Goal: Find specific page/section: Find specific page/section

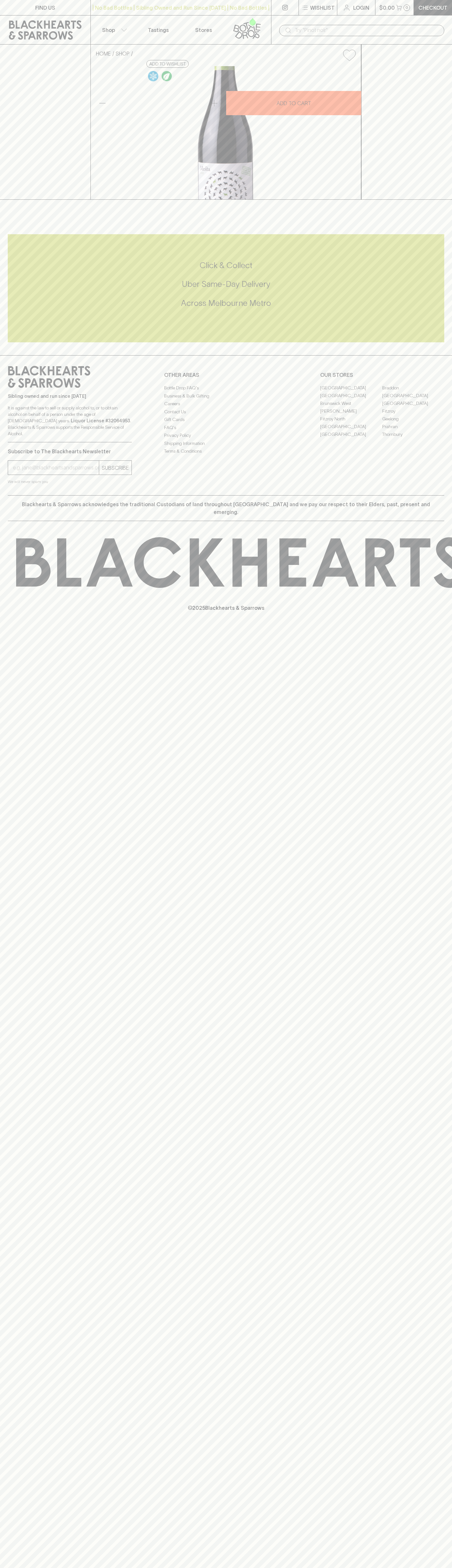
click at [351, 391] on link "[GEOGRAPHIC_DATA]" at bounding box center [351, 388] width 62 height 8
click at [230, 25] on icon at bounding box center [247, 28] width 37 height 21
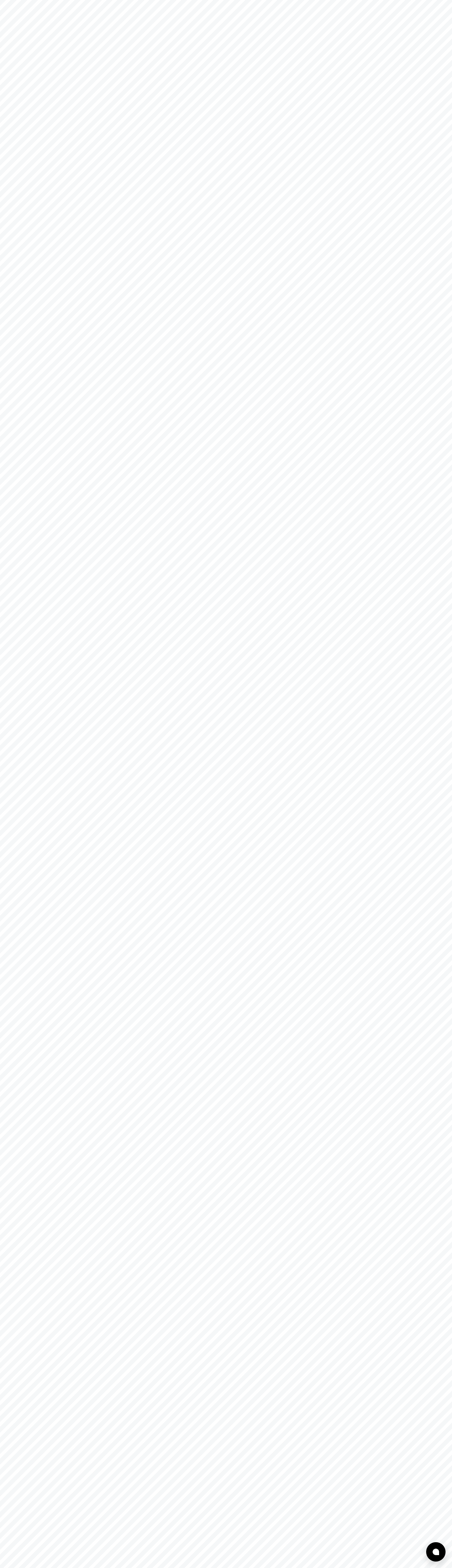
click at [437, 0] on html at bounding box center [226, 0] width 452 height 0
click at [199, 0] on html at bounding box center [226, 0] width 452 height 0
click at [19, 0] on html at bounding box center [226, 0] width 452 height 0
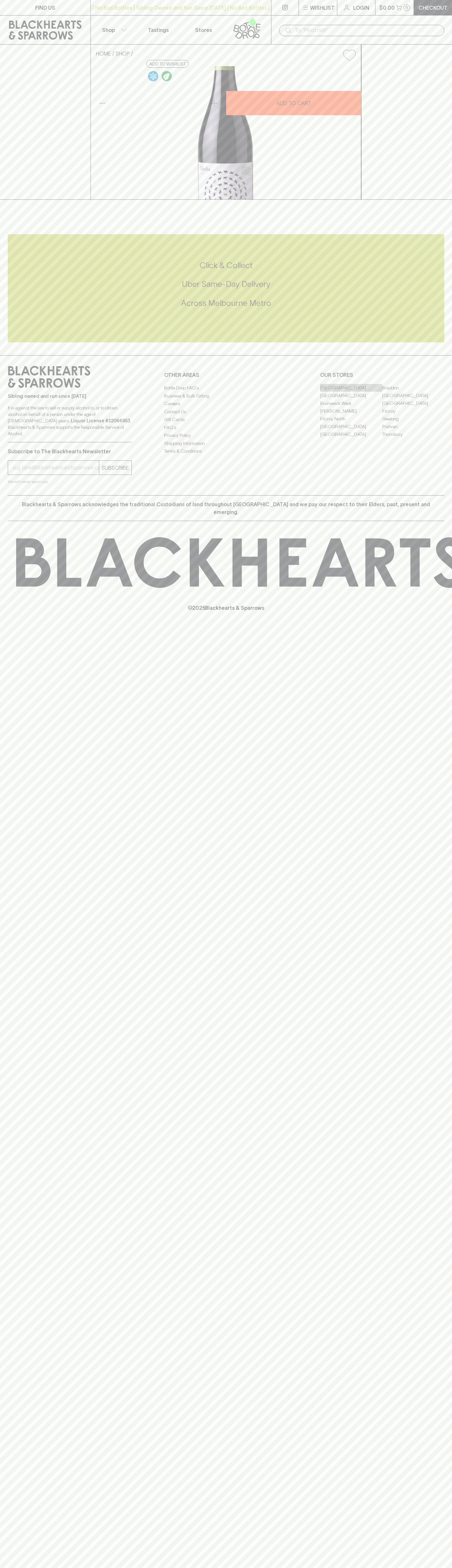
click at [351, 391] on link "[GEOGRAPHIC_DATA]" at bounding box center [351, 388] width 62 height 8
